Goal: Find specific page/section: Find specific page/section

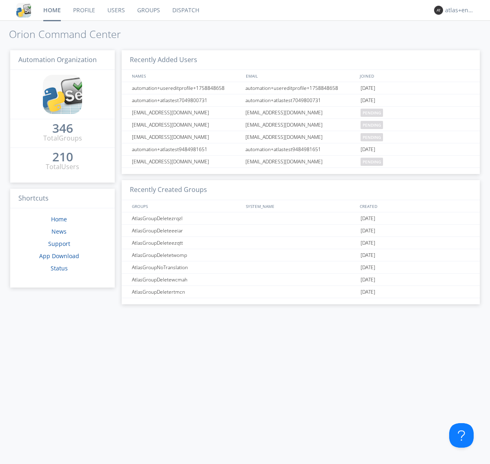
click at [185, 10] on link "Dispatch" at bounding box center [185, 10] width 39 height 20
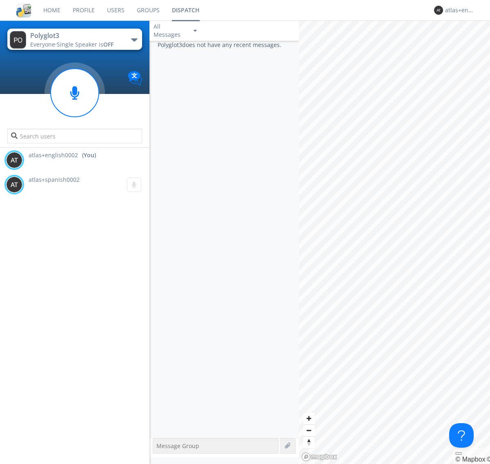
click at [134, 40] on div "button" at bounding box center [134, 39] width 7 height 3
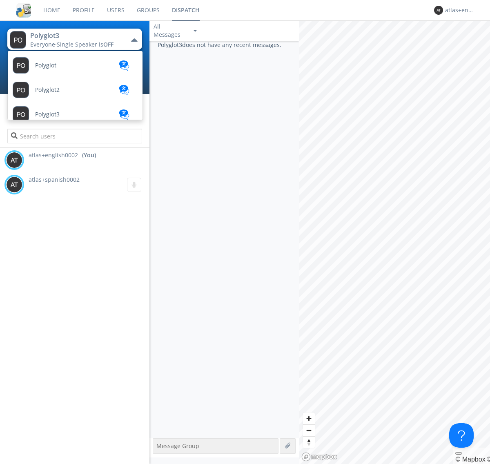
click at [47, 90] on span "Polyglot2" at bounding box center [47, 90] width 25 height 6
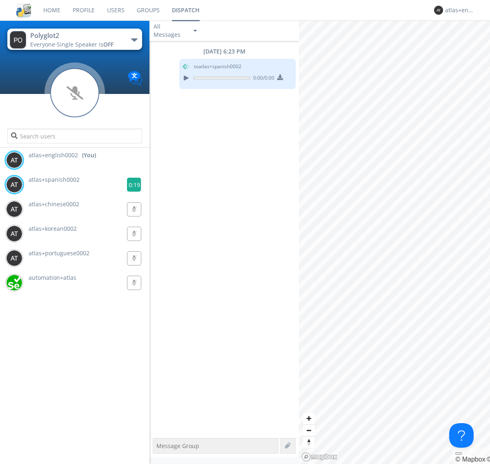
click at [131, 185] on g at bounding box center [134, 185] width 14 height 14
click at [458, 10] on div "atlas+english0002" at bounding box center [460, 10] width 31 height 8
